Goal: Task Accomplishment & Management: Manage account settings

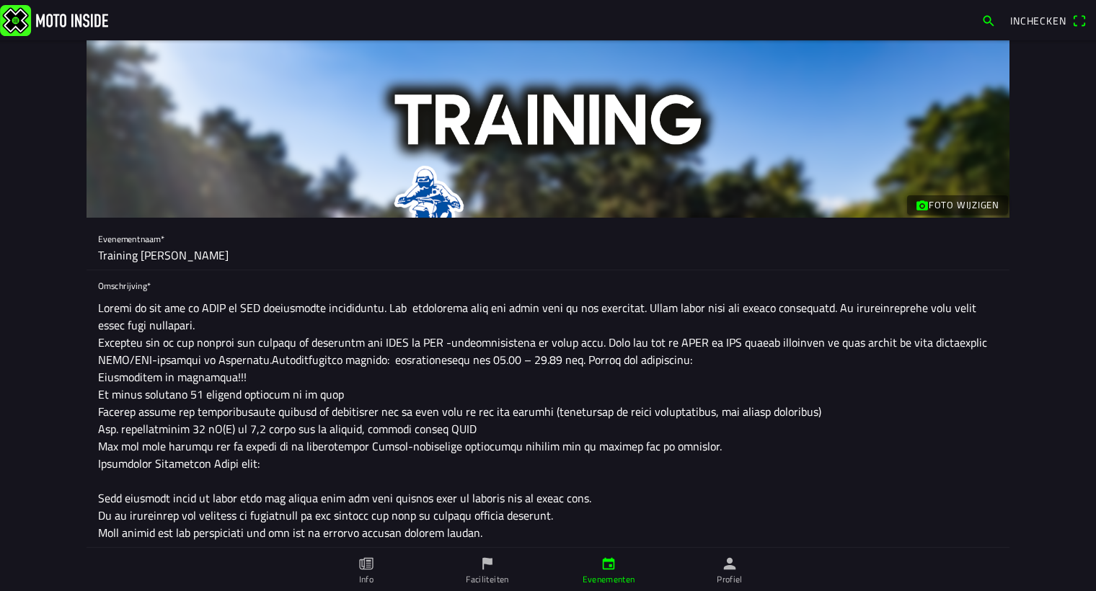
scroll to position [786, 0]
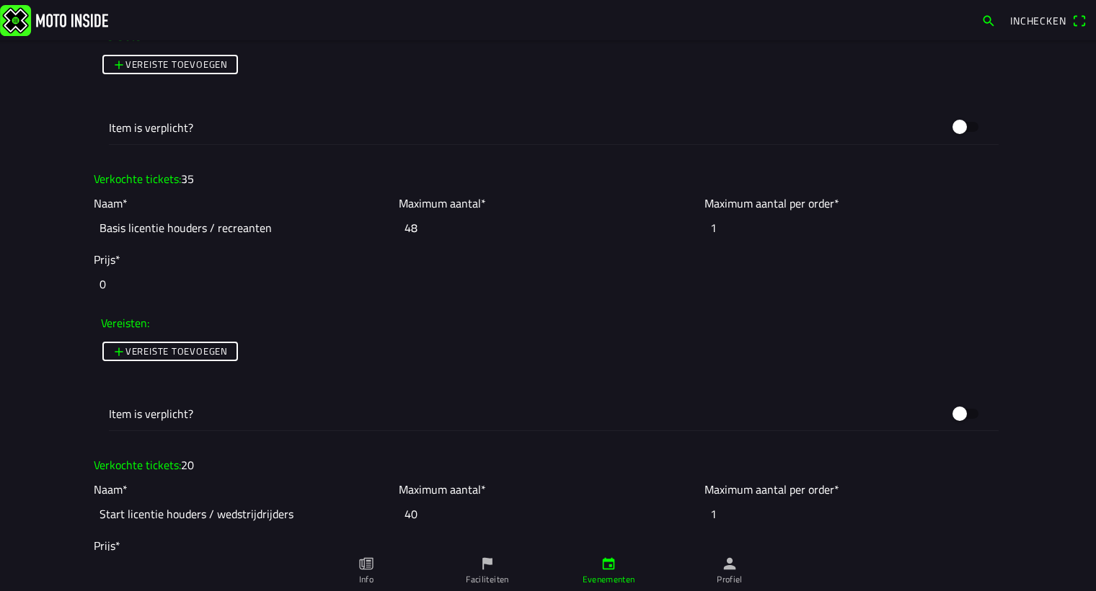
scroll to position [1443, 0]
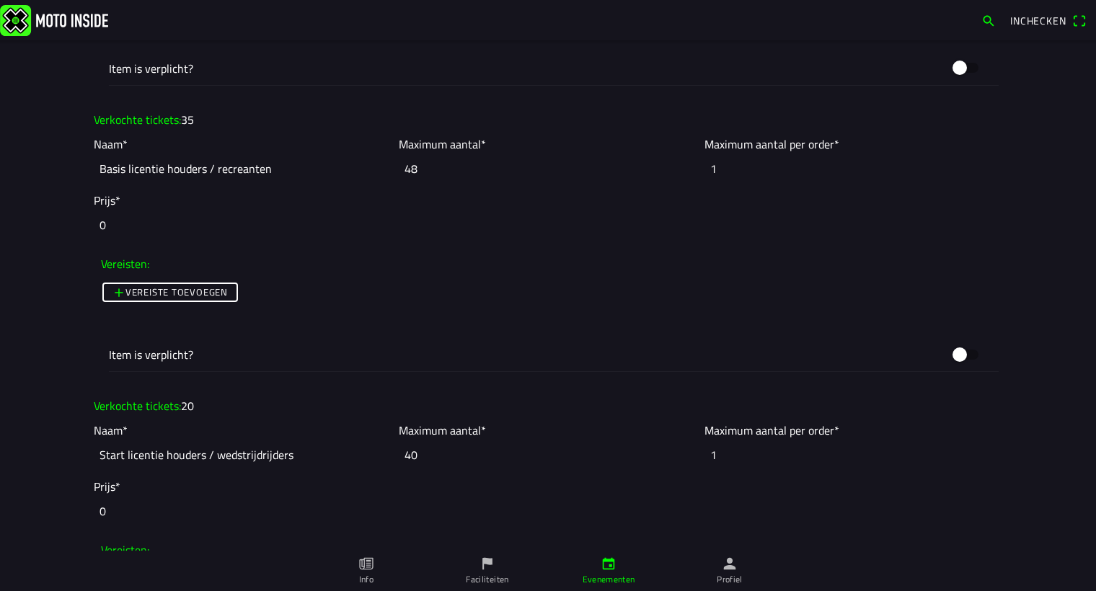
drag, startPoint x: 415, startPoint y: 166, endPoint x: 402, endPoint y: 166, distance: 12.3
click at [402, 166] on input "48" at bounding box center [548, 169] width 298 height 32
type input "50"
drag, startPoint x: 413, startPoint y: 459, endPoint x: 407, endPoint y: 455, distance: 7.8
click at [406, 455] on input "40" at bounding box center [548, 455] width 298 height 32
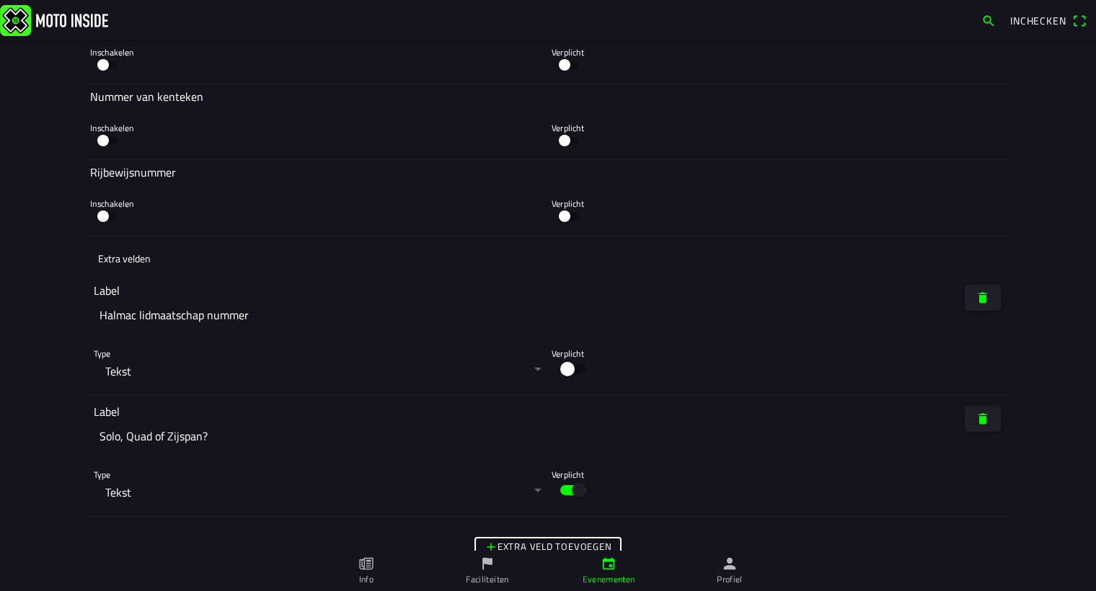
scroll to position [3967, 0]
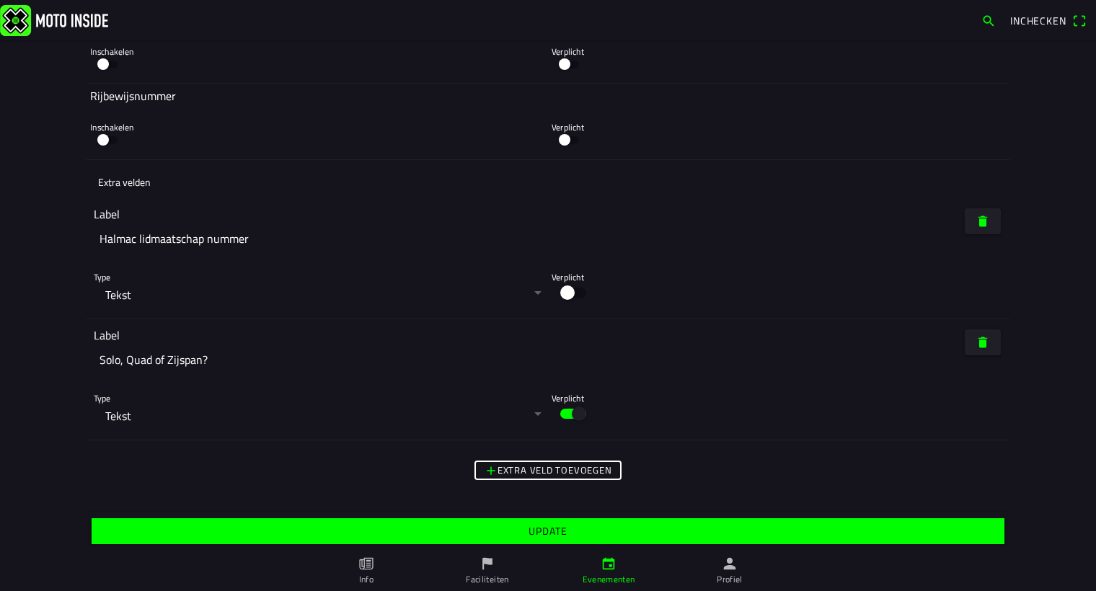
type input "45"
click at [0, 0] on slot "Update" at bounding box center [0, 0] width 0 height 0
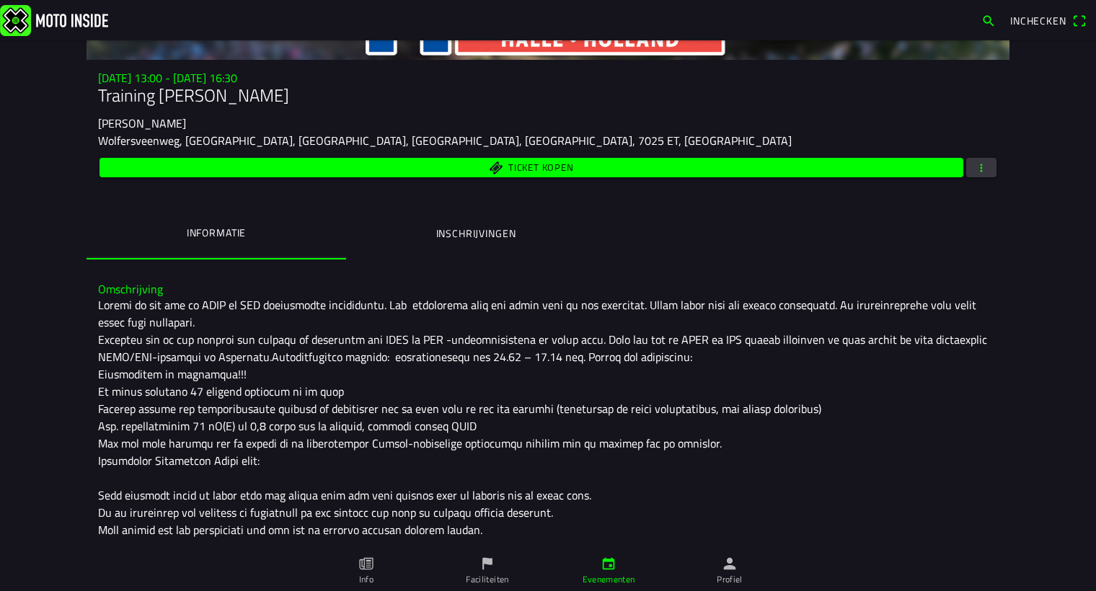
scroll to position [61, 0]
